Goal: Information Seeking & Learning: Learn about a topic

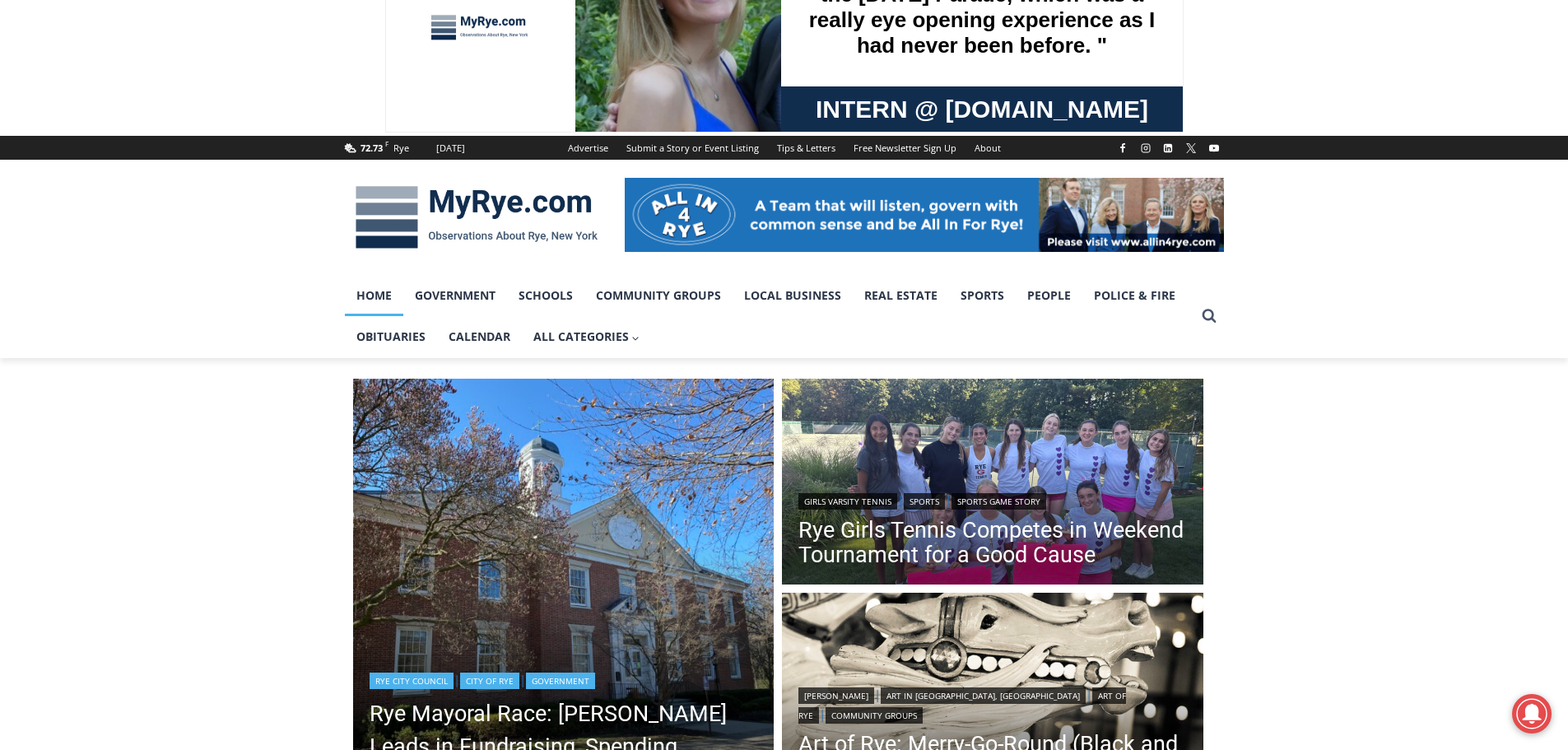
scroll to position [247, 0]
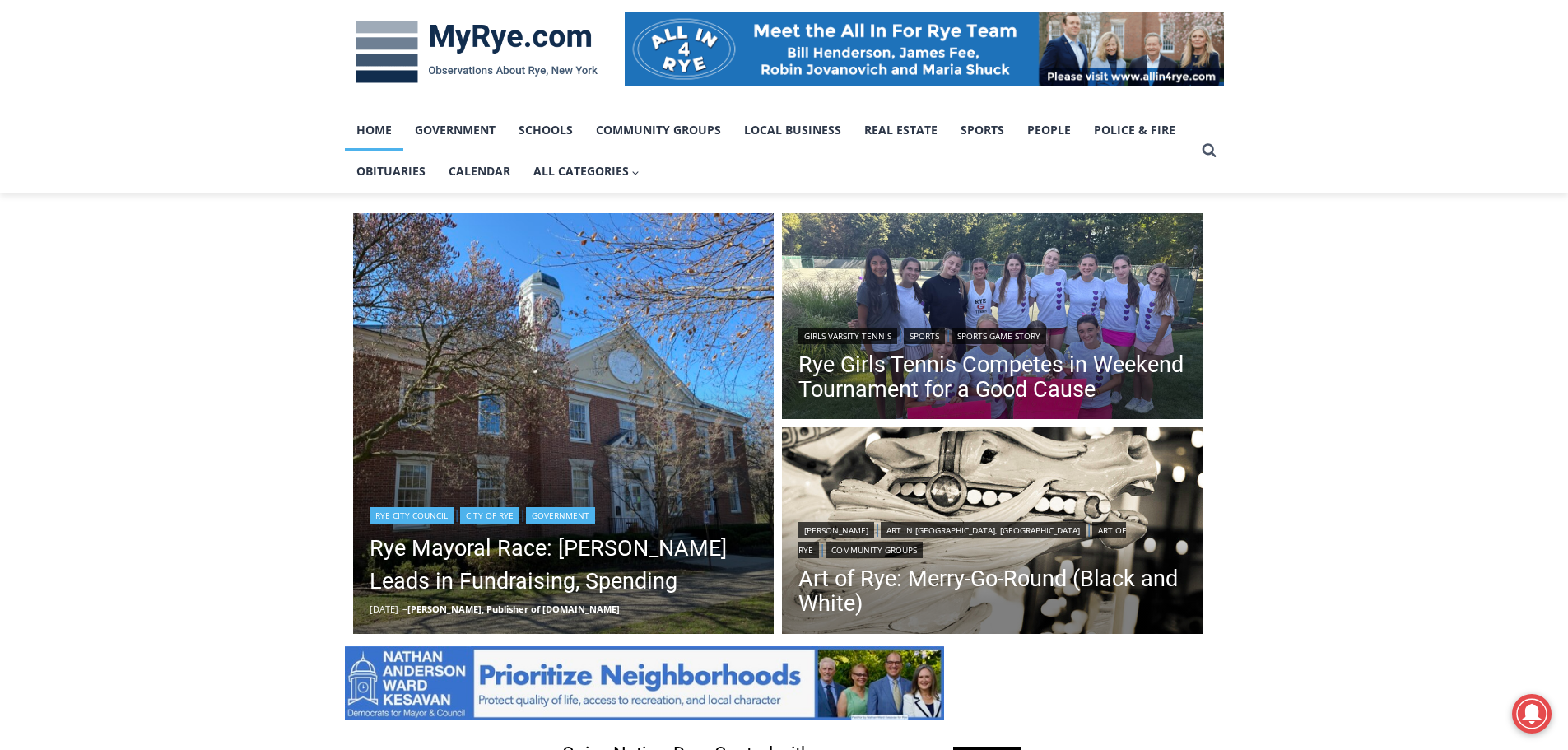
click at [529, 463] on img "Read More Rye Mayoral Race: Henderson Leads in Fundraising, Spending" at bounding box center [564, 424] width 421 height 421
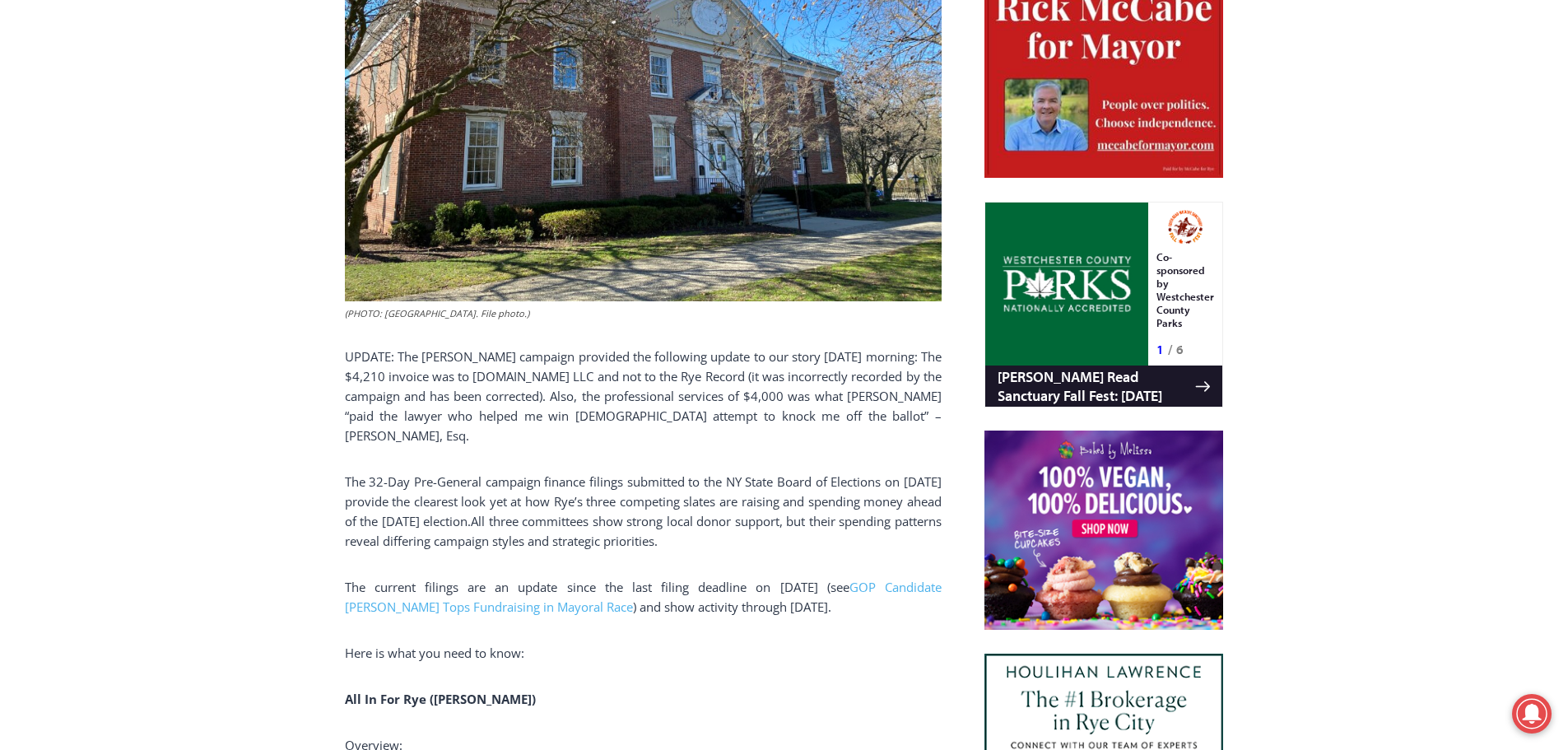
scroll to position [876, 0]
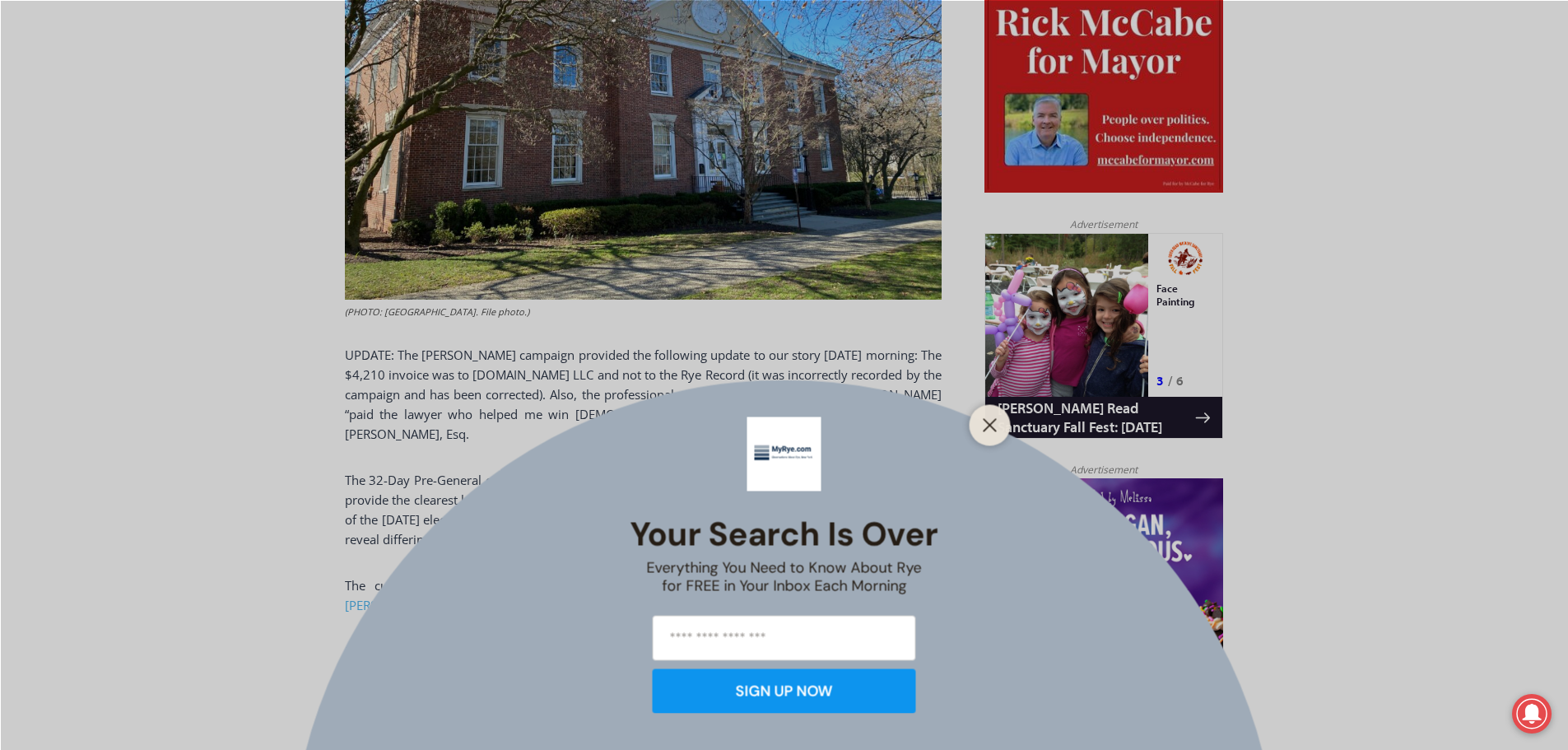
click at [989, 409] on div at bounding box center [991, 425] width 42 height 42
click at [981, 424] on button "Close" at bounding box center [990, 424] width 23 height 23
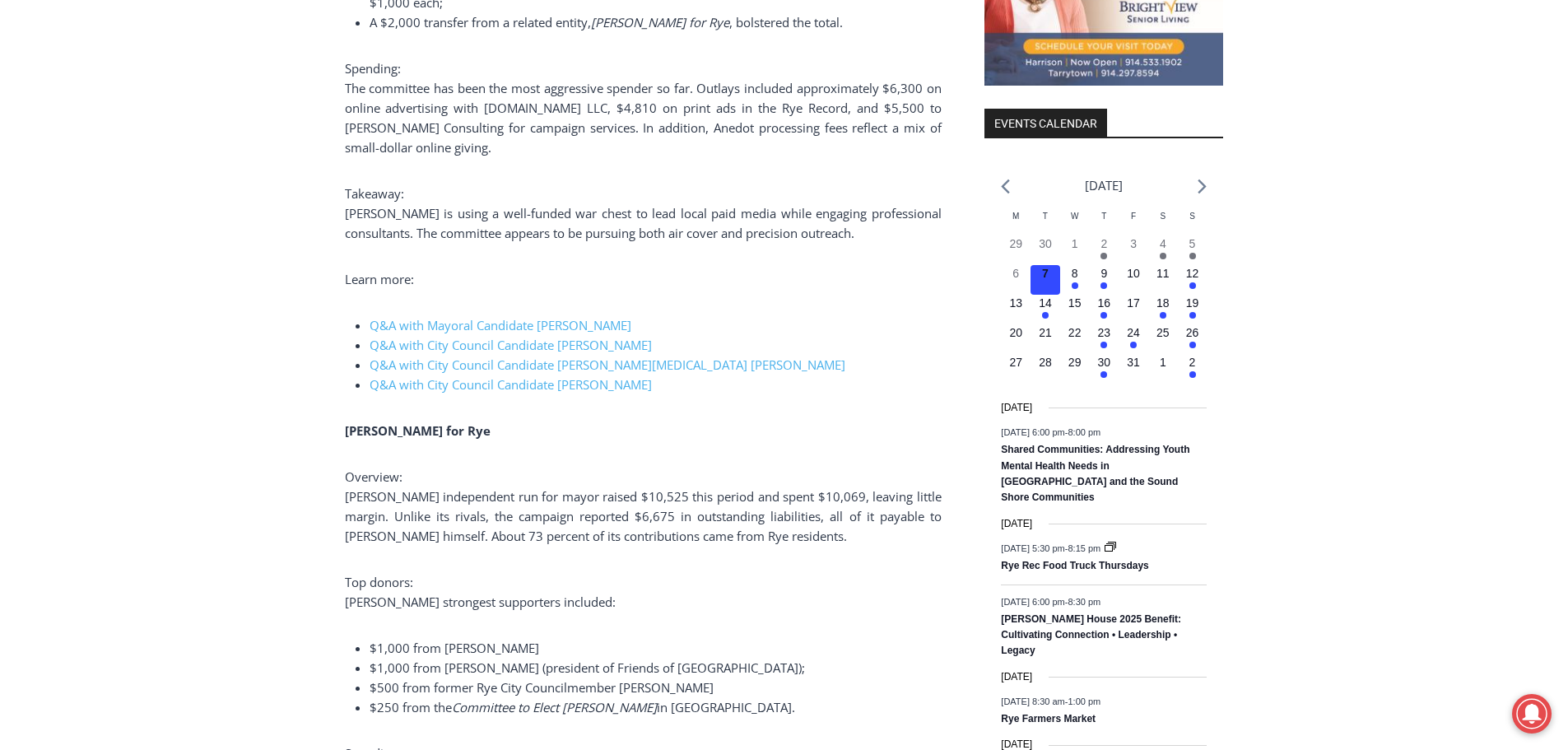
scroll to position [1863, 0]
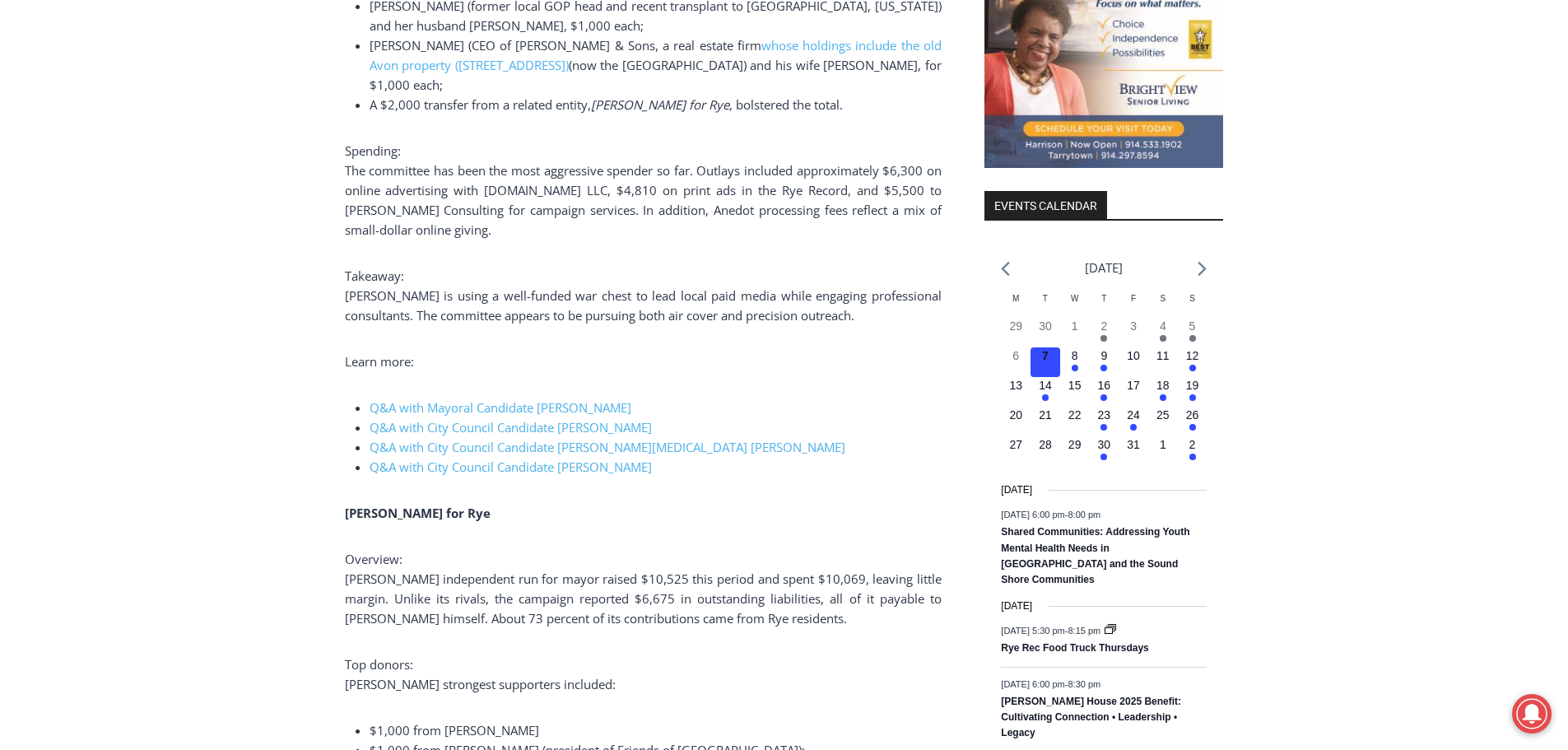
drag, startPoint x: 801, startPoint y: 399, endPoint x: 807, endPoint y: 471, distance: 72.2
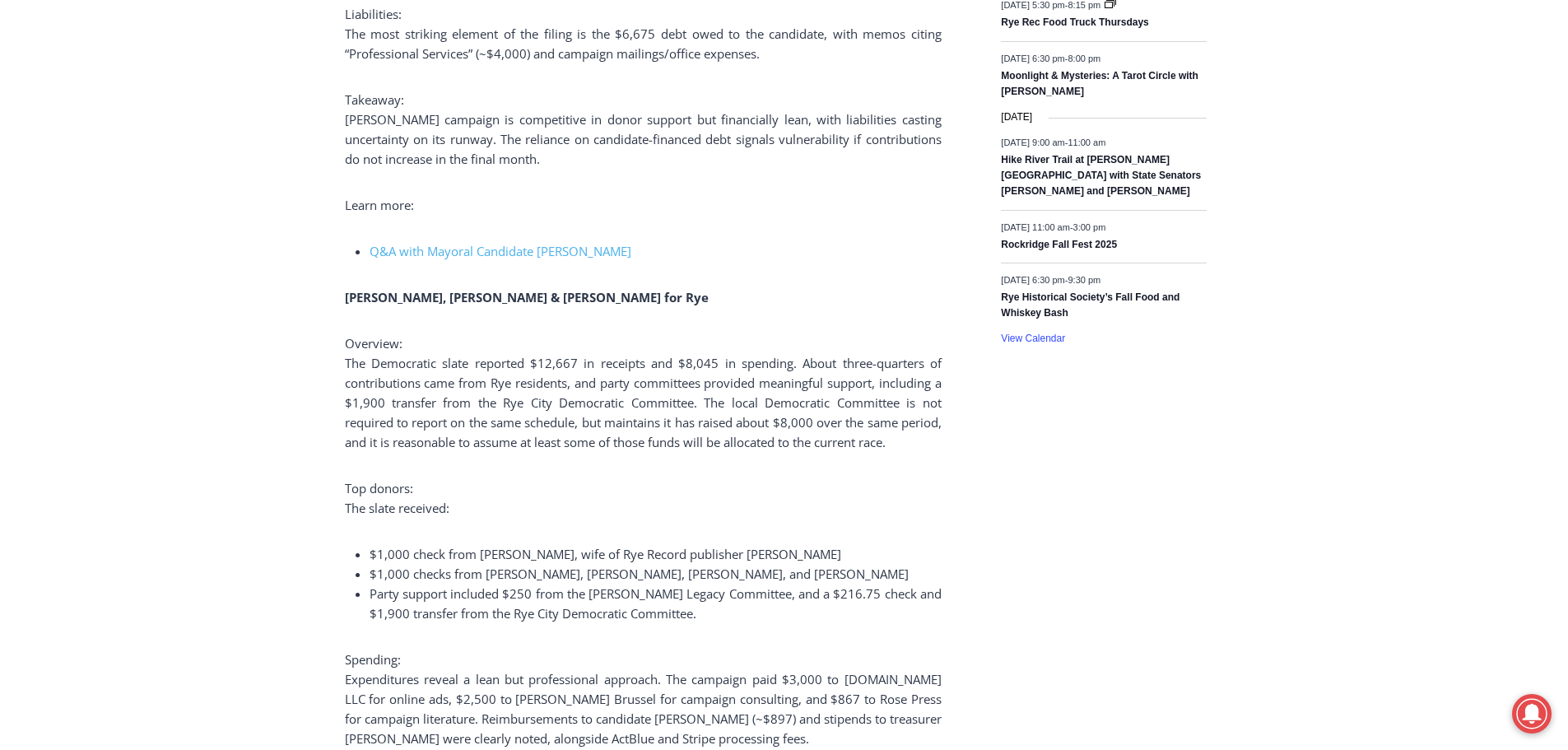
scroll to position [2851, 0]
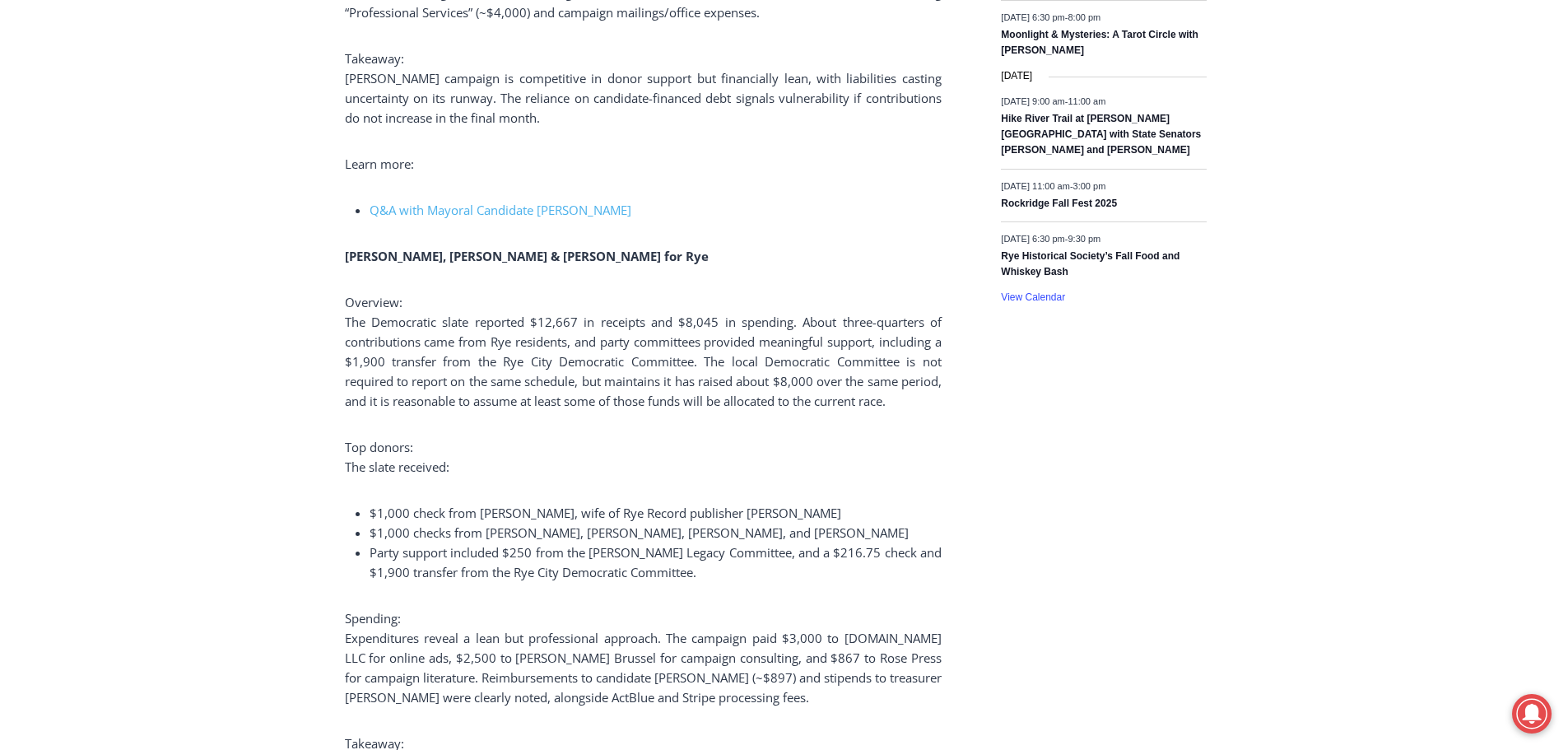
drag, startPoint x: 338, startPoint y: 228, endPoint x: 898, endPoint y: 549, distance: 645.5
click at [898, 549] on div "Home > Government > Rye City Council > Rye Mayoral Race: [PERSON_NAME] Leads in…" at bounding box center [784, 386] width 1568 height 5595
copy div "[PERSON_NAME], [PERSON_NAME] & [PERSON_NAME] for Rye Overview: The Democratic s…"
click at [1088, 538] on aside "TRANSLATE Arabic Chichewa Chinese (Simplified) Croatian Dutch English French Ge…" at bounding box center [1104, 394] width 238 height 5579
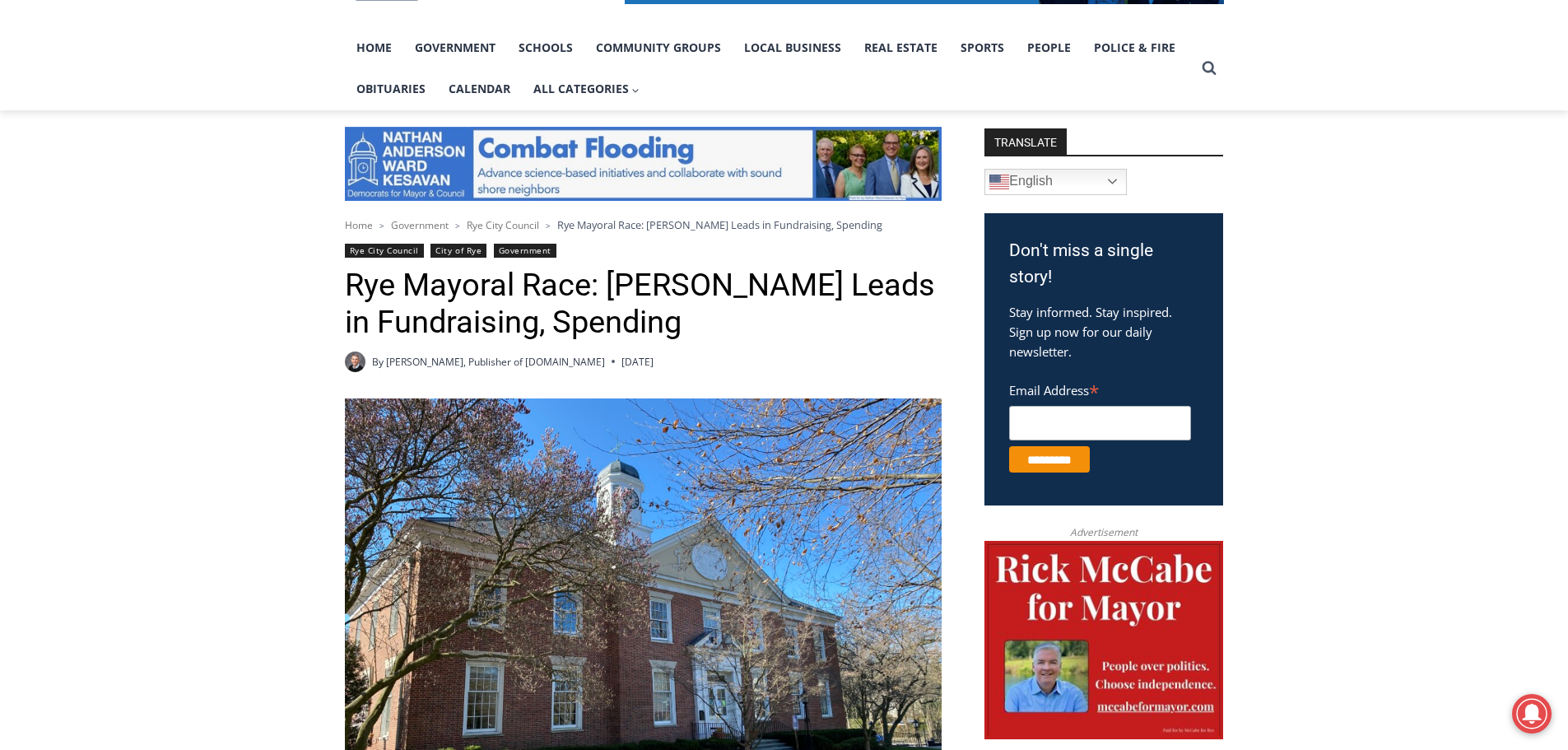
scroll to position [0, 0]
